Goal: Information Seeking & Learning: Understand process/instructions

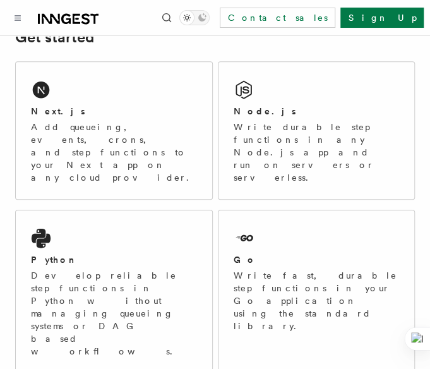
scroll to position [217, 0]
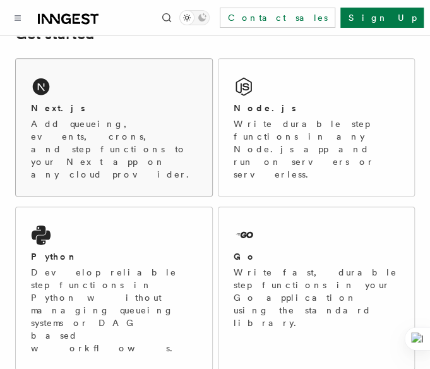
click at [111, 102] on div "Next.js" at bounding box center [114, 108] width 166 height 13
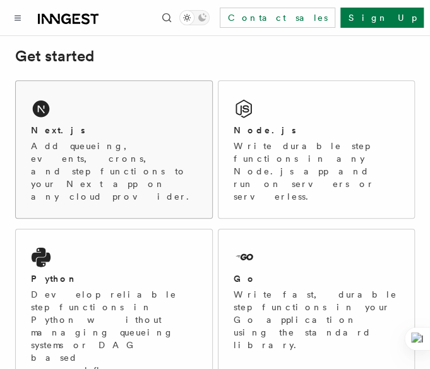
scroll to position [194, 0]
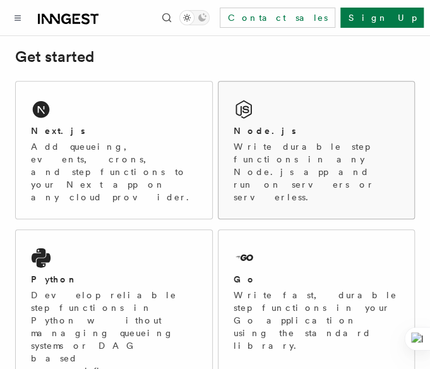
click at [266, 139] on div "Node.js Write durable step functions in any Node.js app and run on servers or s…" at bounding box center [317, 163] width 166 height 79
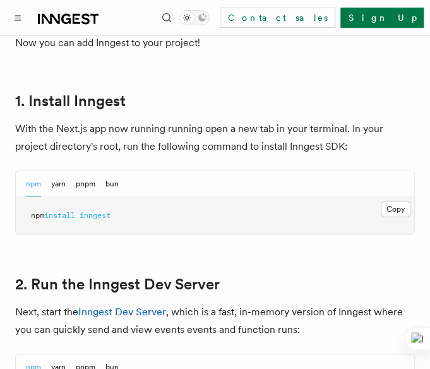
scroll to position [715, 0]
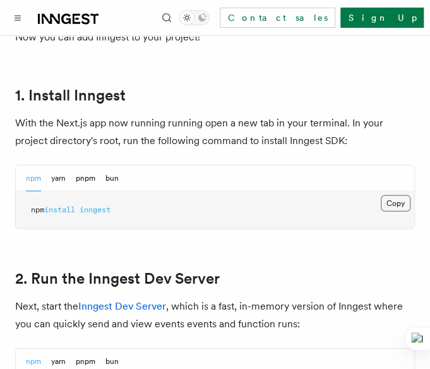
click at [393, 195] on button "Copy Copied" at bounding box center [396, 203] width 30 height 16
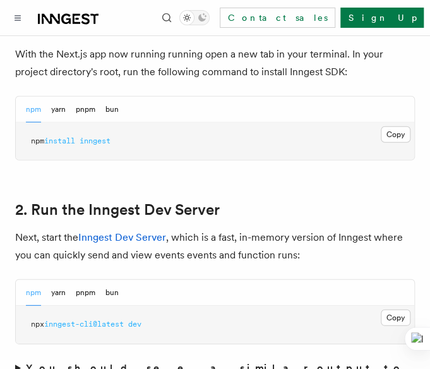
scroll to position [772, 0]
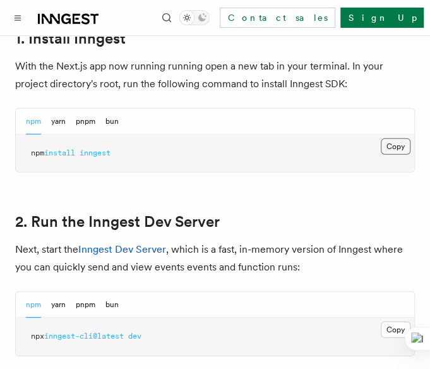
click at [400, 138] on button "Copy Copied" at bounding box center [396, 146] width 30 height 16
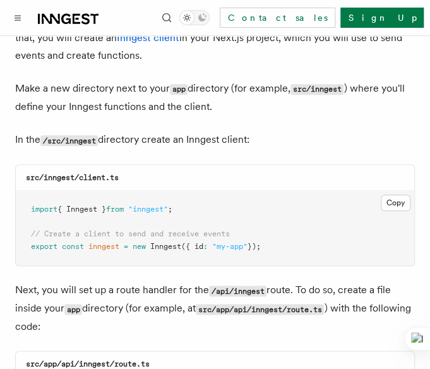
scroll to position [1560, 0]
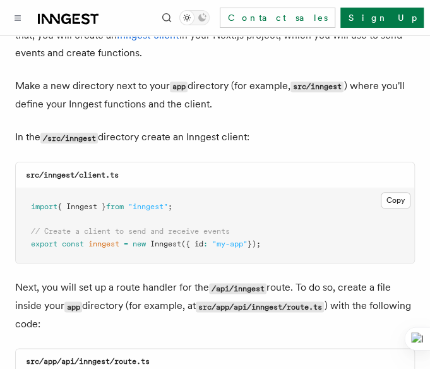
click at [198, 188] on pre "import { Inngest } from "inngest" ; // Create a client to send and receive even…" at bounding box center [215, 225] width 398 height 74
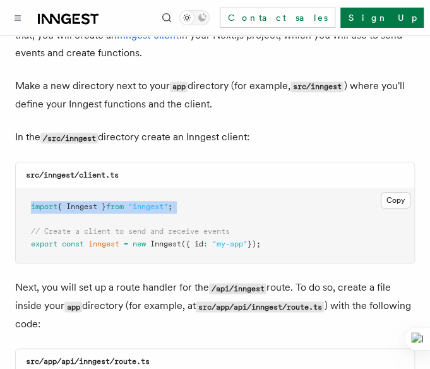
drag, startPoint x: 198, startPoint y: 170, endPoint x: 25, endPoint y: 172, distance: 173.0
click at [25, 188] on pre "import { Inngest } from "inngest" ; // Create a client to send and receive even…" at bounding box center [215, 225] width 398 height 74
copy code "import { Inngest } from "inngest" ;"
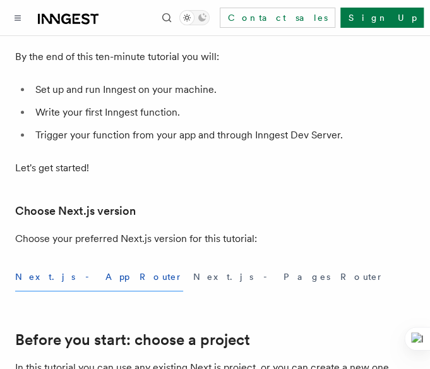
scroll to position [0, 0]
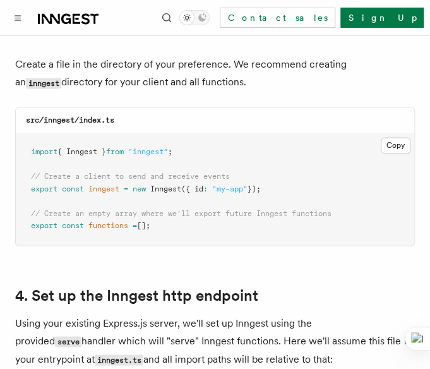
scroll to position [1701, 0]
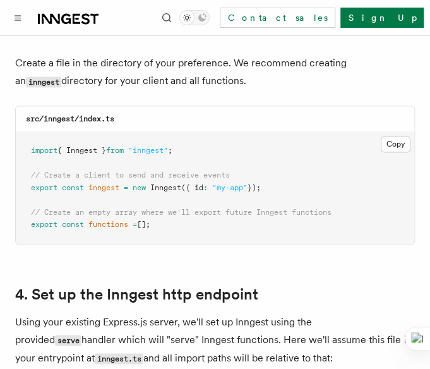
drag, startPoint x: 290, startPoint y: 171, endPoint x: 23, endPoint y: 160, distance: 267.9
click at [23, 160] on pre "import { Inngest } from "inngest" ; // Create a client to send and receive even…" at bounding box center [215, 188] width 398 height 112
copy code "// Create a client to send and receive events export const inngest = new Innges…"
drag, startPoint x: 25, startPoint y: 191, endPoint x: 174, endPoint y: 212, distance: 149.9
click at [174, 212] on pre "import { Inngest } from "inngest" ; // Create a client to send and receive even…" at bounding box center [215, 188] width 398 height 112
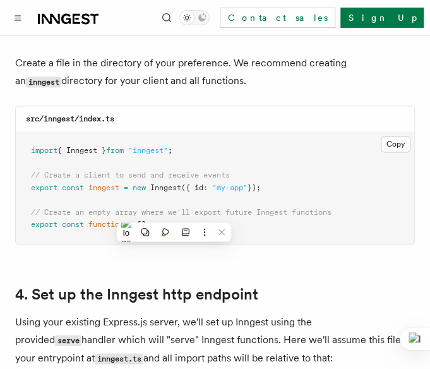
copy code "// Create an empty array where we'll export future Inngest functions export con…"
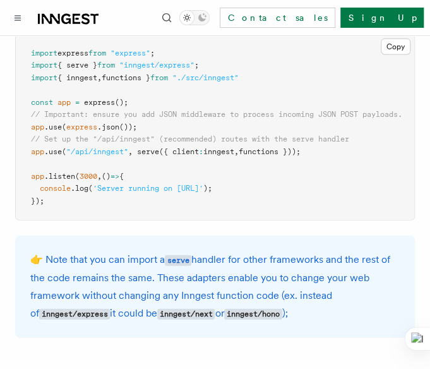
scroll to position [2082, 0]
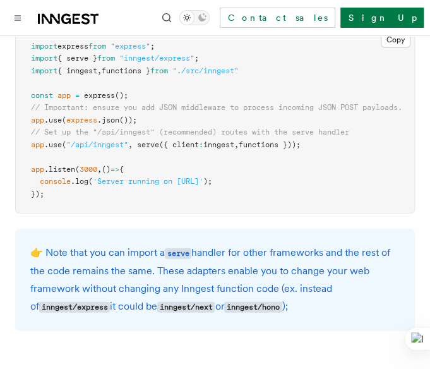
drag, startPoint x: 329, startPoint y: 128, endPoint x: 33, endPoint y: 131, distance: 296.0
click at [33, 131] on pre "import express from "express" ; import { serve } from "inngest/express" ; impor…" at bounding box center [215, 121] width 398 height 186
copy span "app .use ( "/api/inngest" , serve ({ client : inngest , functions }));"
click at [268, 143] on pre "import express from "express" ; import { serve } from "inngest/express" ; impor…" at bounding box center [215, 121] width 398 height 186
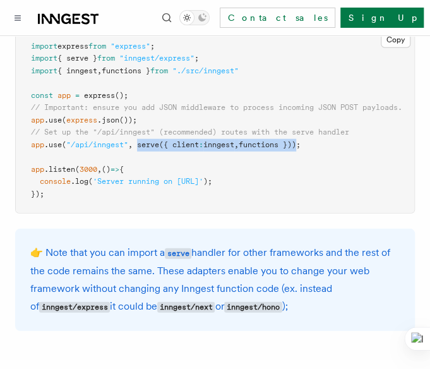
drag, startPoint x: 306, startPoint y: 127, endPoint x: 141, endPoint y: 127, distance: 165.4
click at [141, 140] on span "app .use ( "/api/inngest" , serve ({ client : inngest , functions }));" at bounding box center [166, 144] width 270 height 9
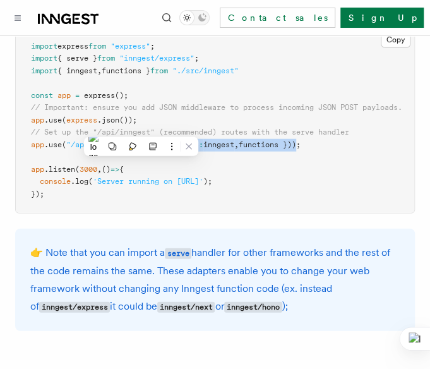
copy span "serve ({ client : inngest , functions })"
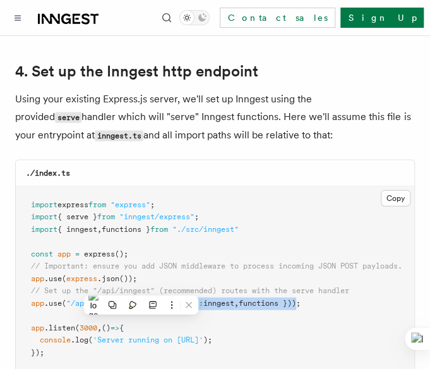
scroll to position [1919, 0]
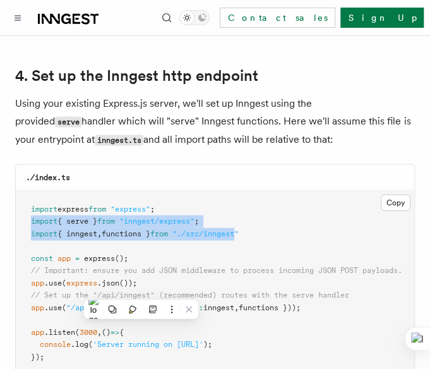
drag, startPoint x: 253, startPoint y: 214, endPoint x: 28, endPoint y: 204, distance: 225.6
click at [28, 204] on pre "import express from "express" ; import { serve } from "inngest/express" ; impor…" at bounding box center [215, 283] width 398 height 186
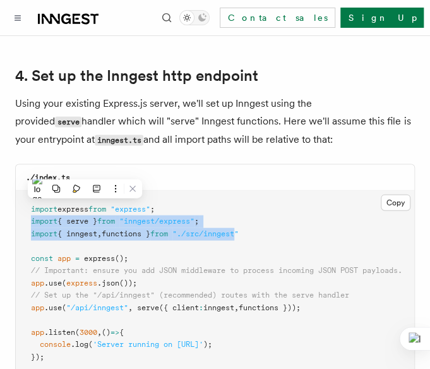
copy code "import { serve } from "inngest/express" ; import { inngest , functions } from "…"
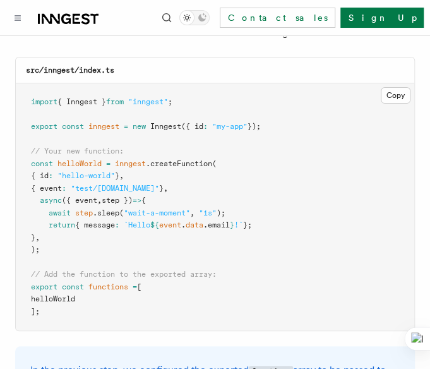
scroll to position [2602, 0]
